Goal: Task Accomplishment & Management: Complete application form

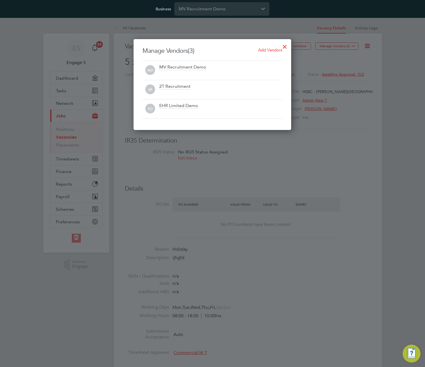
click at [288, 44] on div at bounding box center [285, 45] width 10 height 10
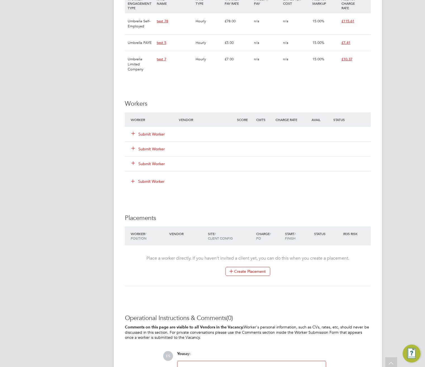
scroll to position [350, 0]
click at [161, 132] on button "Submit Worker" at bounding box center [149, 134] width 34 height 6
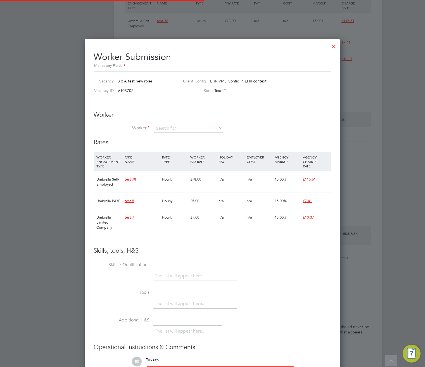
scroll to position [16, 38]
click at [180, 126] on input at bounding box center [188, 128] width 69 height 8
click at [182, 144] on li "[PERSON_NAME] (435gsvfd)" at bounding box center [189, 144] width 70 height 8
type input "[PERSON_NAME] (435gsvfd)"
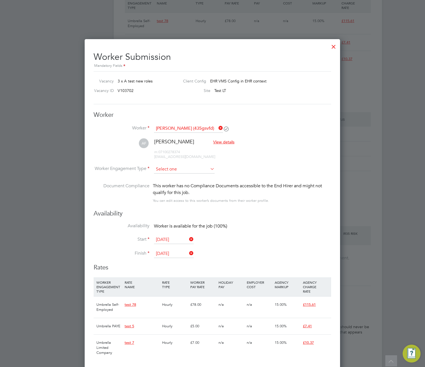
click at [180, 168] on input at bounding box center [184, 169] width 61 height 8
click at [185, 183] on li "PAYE" at bounding box center [184, 183] width 61 height 7
type input "PAYE"
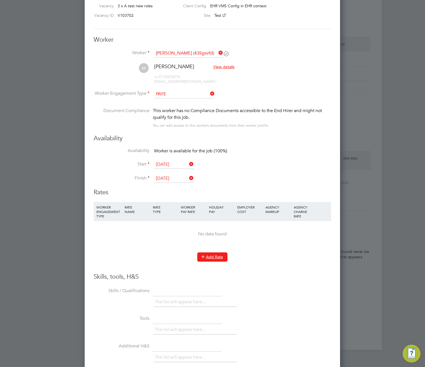
click at [218, 258] on button "Add Rate" at bounding box center [212, 256] width 30 height 9
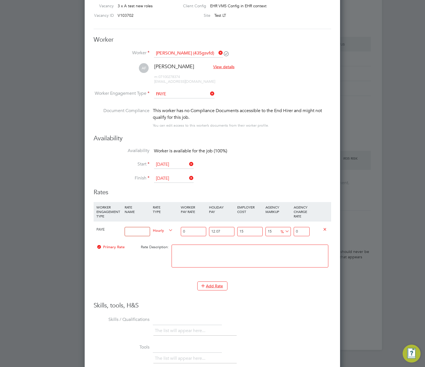
click at [133, 229] on input at bounding box center [137, 231] width 25 height 9
type input "Test 24"
click at [189, 229] on input "0" at bounding box center [193, 231] width 25 height 9
type input "20"
type input "29.642515"
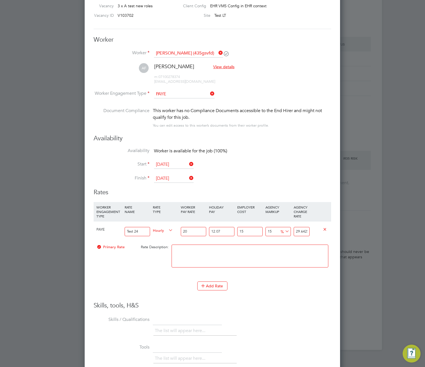
type input "220"
type input "326.067665"
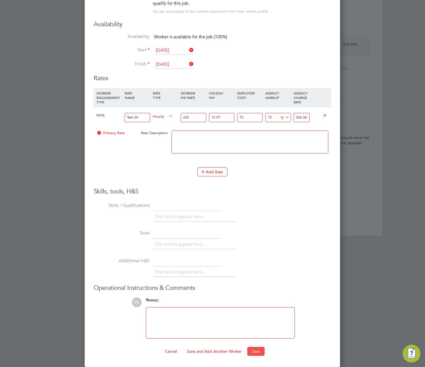
type input "220"
click at [255, 347] on button "Save" at bounding box center [255, 351] width 17 height 9
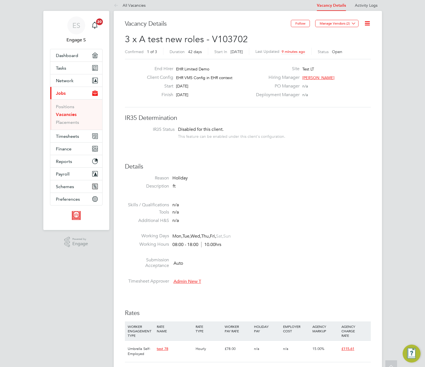
scroll to position [0, 0]
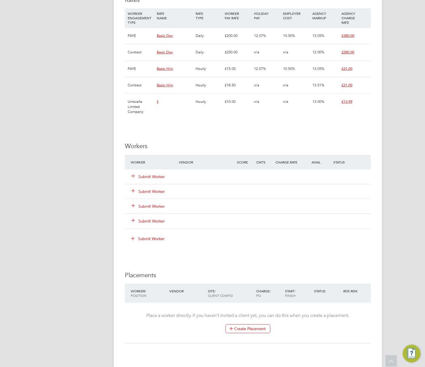
scroll to position [404, 0]
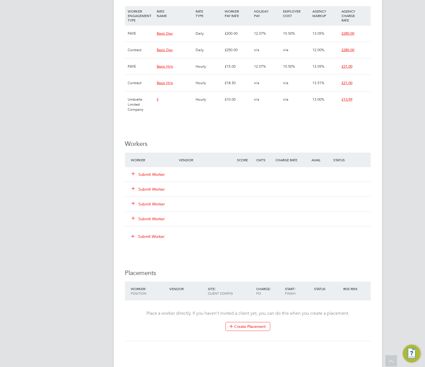
click at [151, 175] on button "Submit Worker" at bounding box center [149, 175] width 34 height 6
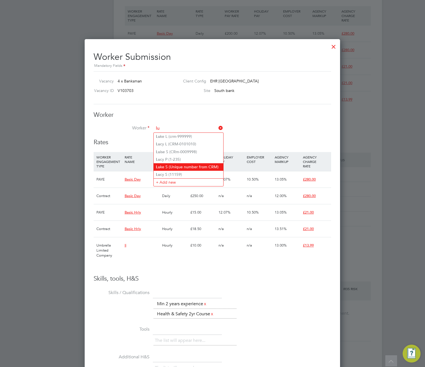
click at [196, 166] on li "Lu ke S (Unique number from CRM)" at bounding box center [189, 167] width 70 height 8
type input "[PERSON_NAME] (Unique number from CRM)"
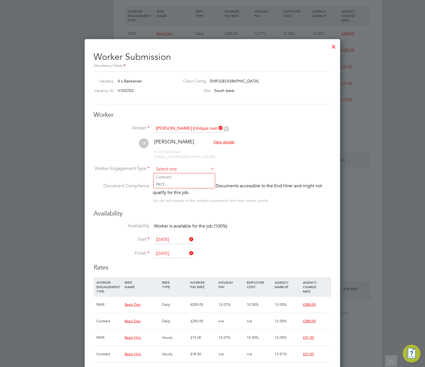
click at [181, 167] on input at bounding box center [184, 169] width 61 height 8
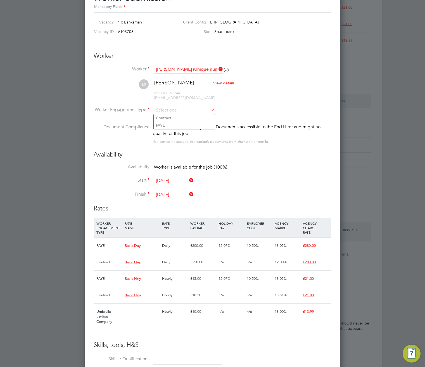
click at [217, 70] on icon at bounding box center [217, 69] width 0 height 8
